Goal: Ask a question

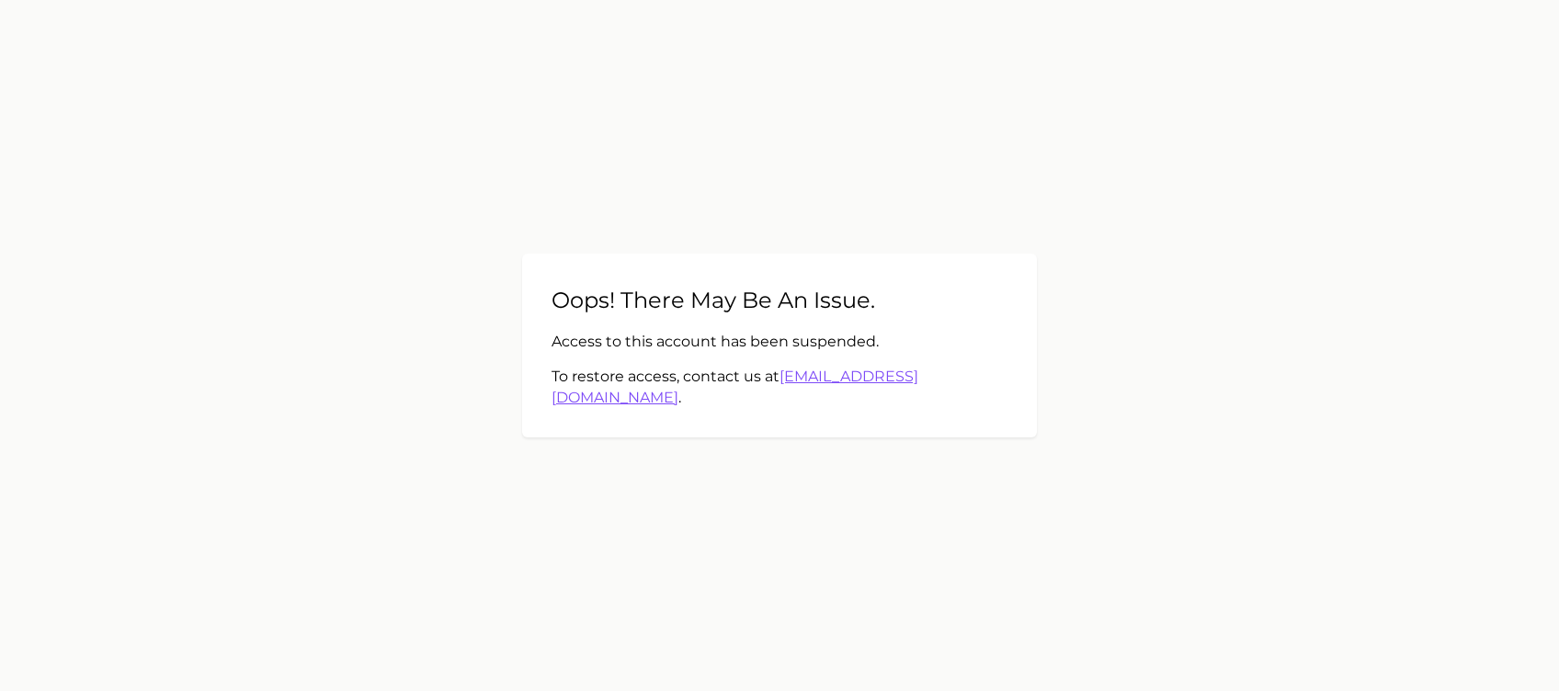
click at [887, 380] on link "[EMAIL_ADDRESS][DOMAIN_NAME]" at bounding box center [734, 387] width 367 height 38
click at [898, 382] on link "[EMAIL_ADDRESS][DOMAIN_NAME]" at bounding box center [734, 387] width 367 height 38
click at [904, 385] on link "[EMAIL_ADDRESS][DOMAIN_NAME]" at bounding box center [734, 387] width 367 height 38
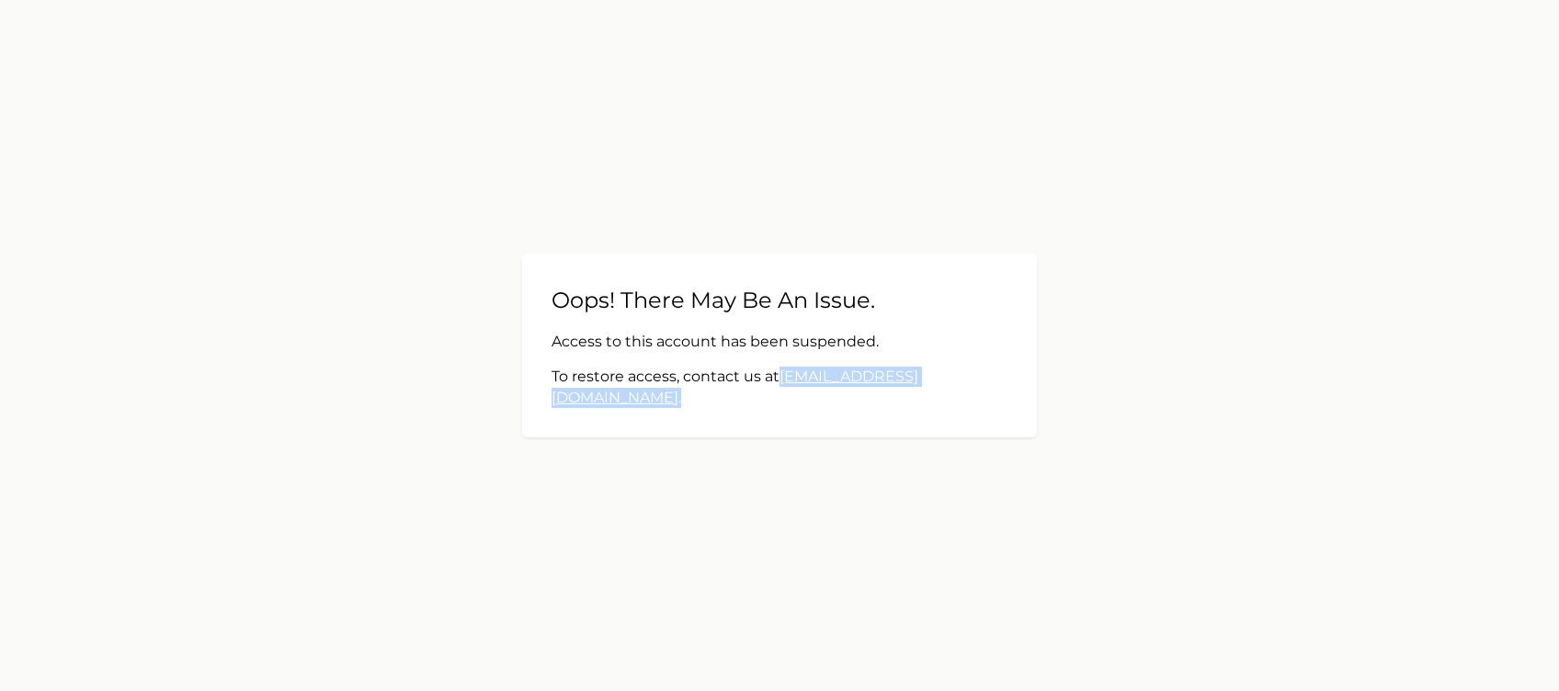
drag, startPoint x: 985, startPoint y: 387, endPoint x: 822, endPoint y: 384, distance: 163.6
click at [822, 384] on div "Oops! There may be an issue. Access to this account has been suspended. To rest…" at bounding box center [779, 346] width 515 height 184
copy p "[EMAIL_ADDRESS][DOMAIN_NAME] ."
